Goal: Entertainment & Leisure: Consume media (video, audio)

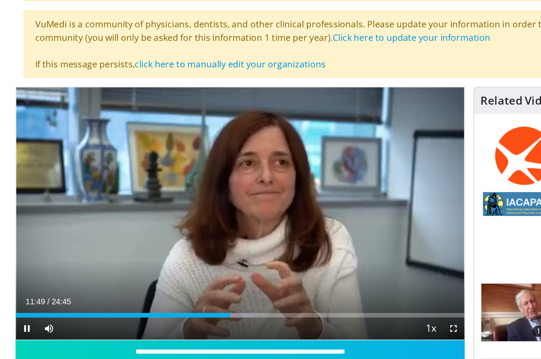
scroll to position [57, 0]
click at [195, 222] on div "Loaded : 53.79%" at bounding box center [185, 223] width 321 height 8
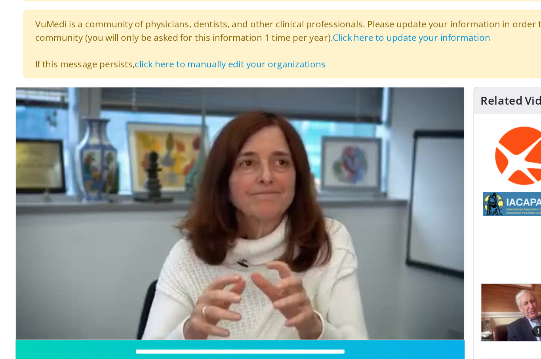
click at [242, 243] on div "Current Time 14:15 / Duration 24:45 Pause Skip Backward Skip Forward Mute Loade…" at bounding box center [185, 251] width 321 height 16
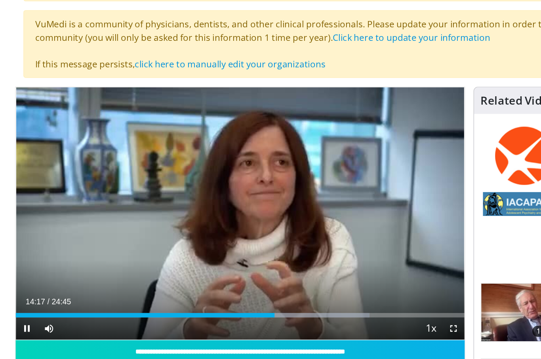
click at [246, 230] on div "Current Time 14:17 / Duration 24:45 Pause Skip Backward Skip Forward Mute Loade…" at bounding box center [185, 235] width 321 height 16
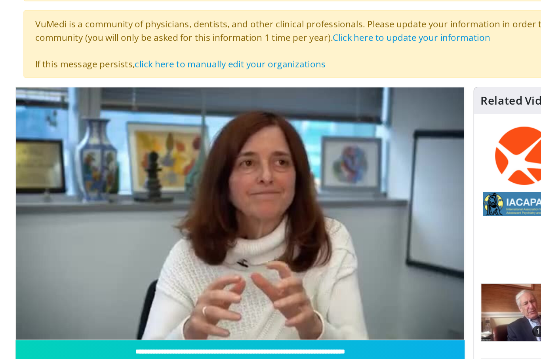
click at [236, 240] on div "Progress Bar" at bounding box center [244, 241] width 70 height 3
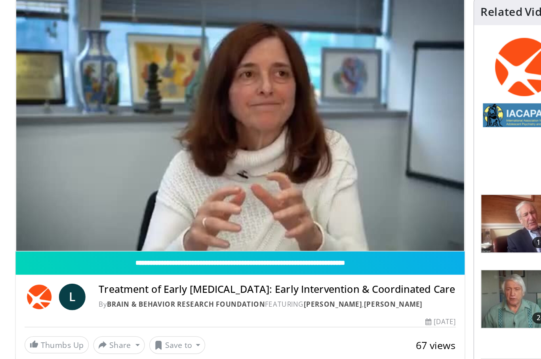
click at [41, 249] on span "Video Player" at bounding box center [49, 257] width 16 height 16
click at [25, 249] on span "Video Player" at bounding box center [33, 257] width 16 height 16
click at [41, 272] on img at bounding box center [42, 281] width 21 height 19
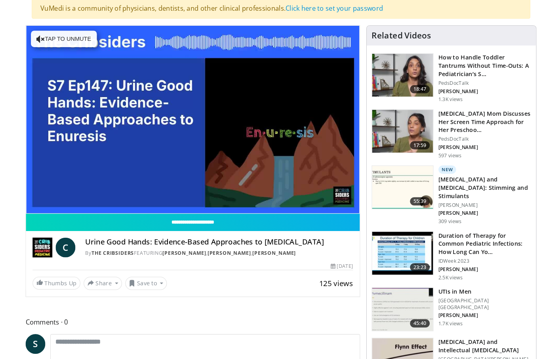
scroll to position [62, 0]
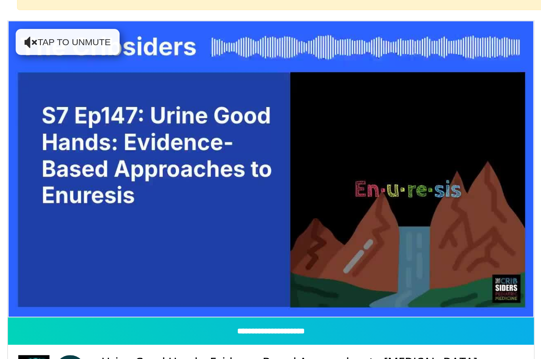
click at [42, 206] on div "Current Time 3:41 / Duration 1:33:20 Pause Skip Backward Skip Forward Mute Load…" at bounding box center [185, 214] width 321 height 16
click at [34, 202] on div "Progress Bar" at bounding box center [45, 203] width 41 height 3
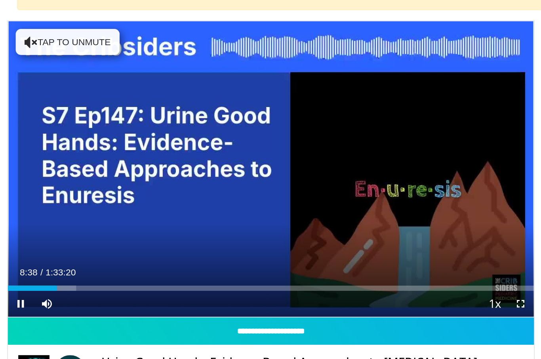
click at [35, 187] on div "Progress Bar" at bounding box center [46, 188] width 42 height 3
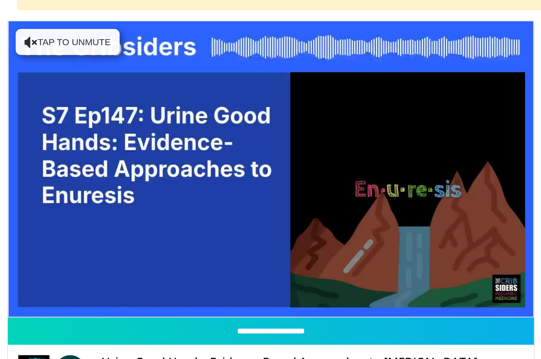
click at [49, 206] on input "**********" at bounding box center [185, 214] width 321 height 17
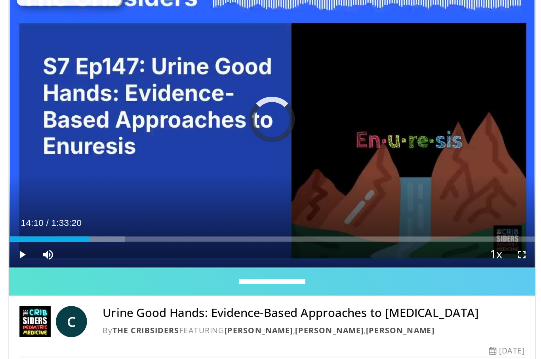
click at [54, 164] on div "Progress Bar" at bounding box center [49, 165] width 49 height 3
click at [64, 167] on div "Current Time 14:11 / Duration 1:33:20 Pause Skip Backward Skip Forward Mute Loa…" at bounding box center [185, 175] width 321 height 16
click at [209, 167] on div "Current Time 19:12 / Duration 1:33:20 Pause Skip Backward Skip Forward Mute Loa…" at bounding box center [185, 175] width 321 height 16
click at [211, 167] on div "Current Time 19:13 / Duration 1:33:20 Pause Skip Backward Skip Forward Mute Loa…" at bounding box center [185, 175] width 321 height 16
click at [192, 167] on div "Current Time 19:15 / Duration 1:33:20 Pause Skip Backward Skip Forward Mute Loa…" at bounding box center [185, 175] width 321 height 16
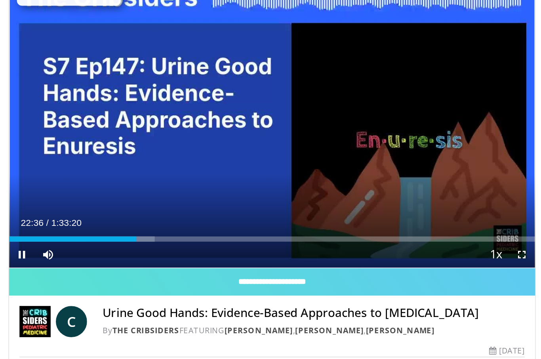
click at [151, 164] on div "Loaded : 27.68%" at bounding box center [185, 165] width 321 height 3
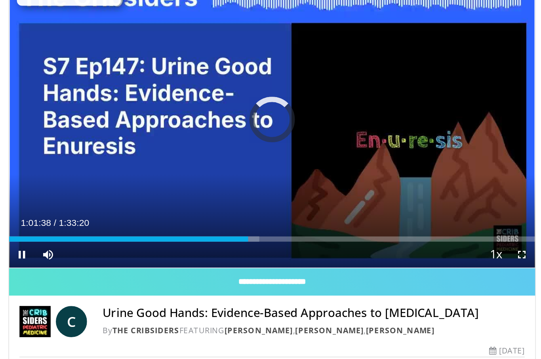
click at [217, 164] on div "Loaded : 47.60%" at bounding box center [185, 165] width 321 height 3
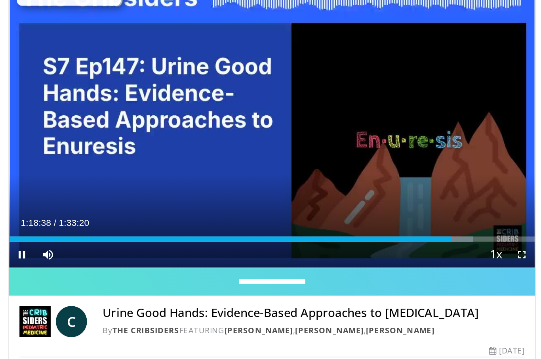
click at [265, 167] on div "Current Time 1:18:38 / Duration 1:33:20 Pause Skip Backward Skip Forward Mute L…" at bounding box center [185, 175] width 321 height 16
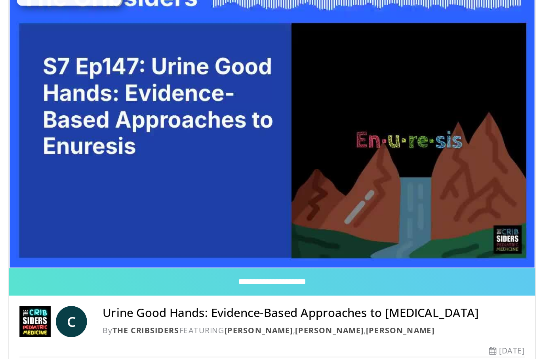
click at [41, 167] on span "Video Player" at bounding box center [49, 175] width 16 height 16
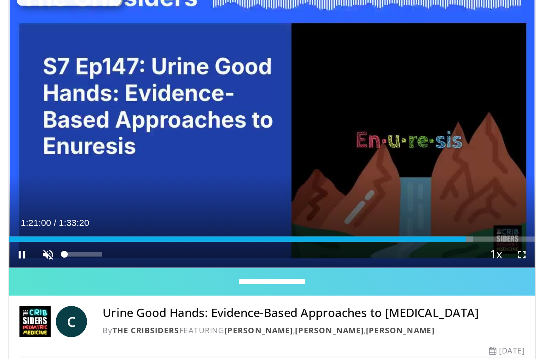
click at [41, 167] on span "Video Player" at bounding box center [49, 175] width 16 height 16
